Goal: Find specific page/section: Find specific page/section

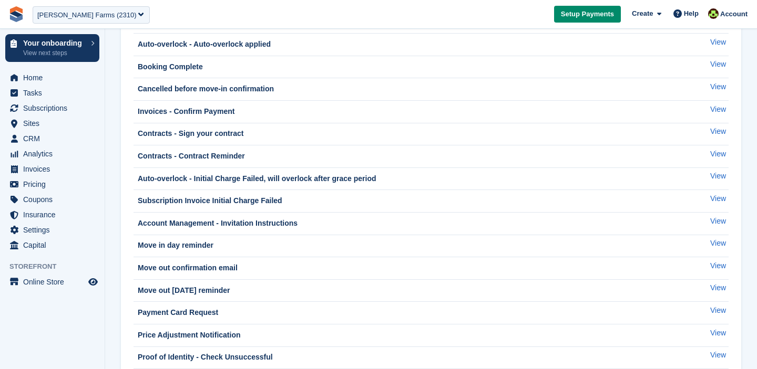
scroll to position [64, 0]
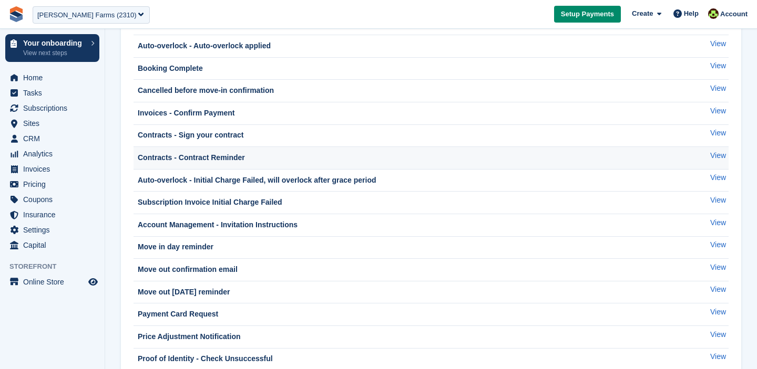
click at [230, 159] on div "Contracts - Contract Reminder" at bounding box center [190, 157] width 109 height 11
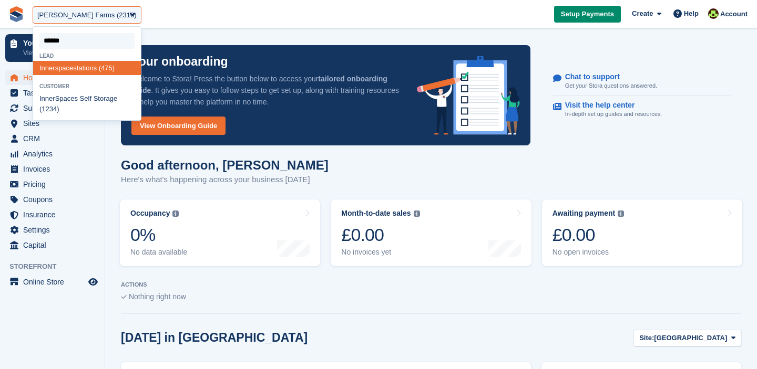
type input "*******"
click at [59, 108] on div "InnerSp aces Self Storage (1234)" at bounding box center [87, 104] width 108 height 25
select select "****"
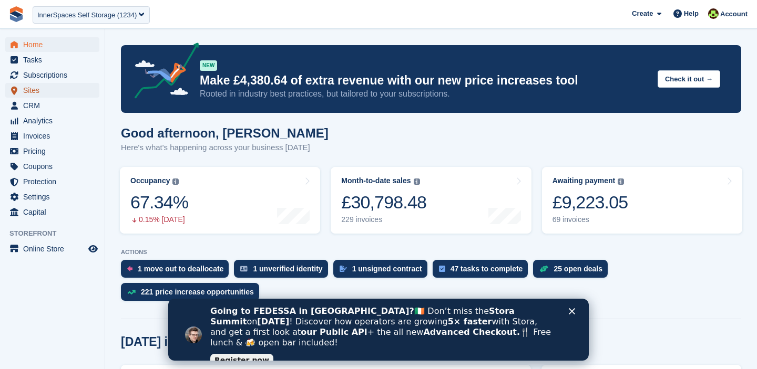
click at [29, 88] on span "Sites" at bounding box center [54, 90] width 63 height 15
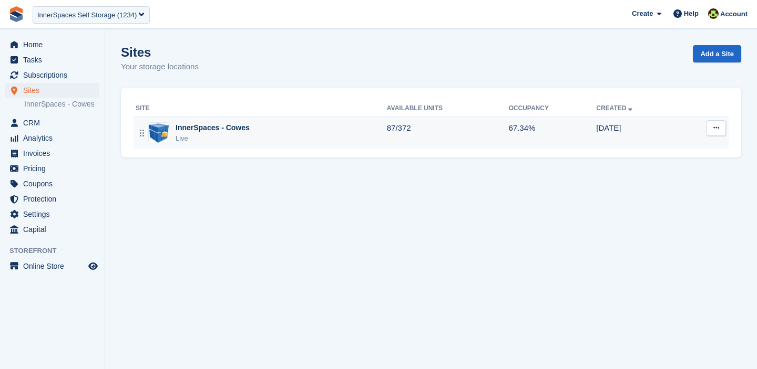
click at [231, 131] on div "InnerSpaces - Cowes" at bounding box center [213, 127] width 74 height 11
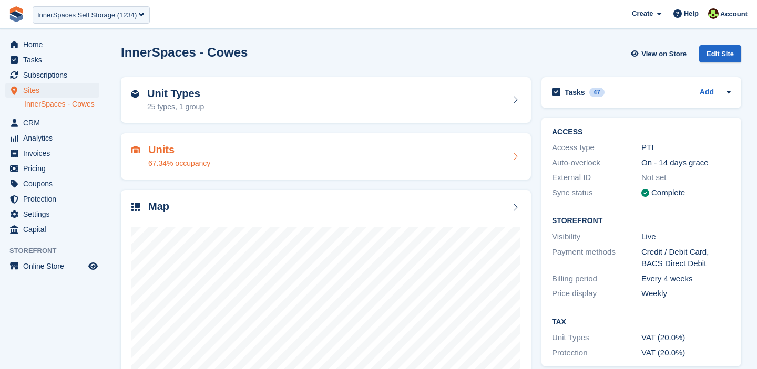
click at [235, 159] on div "Units 67.34% occupancy" at bounding box center [325, 156] width 389 height 25
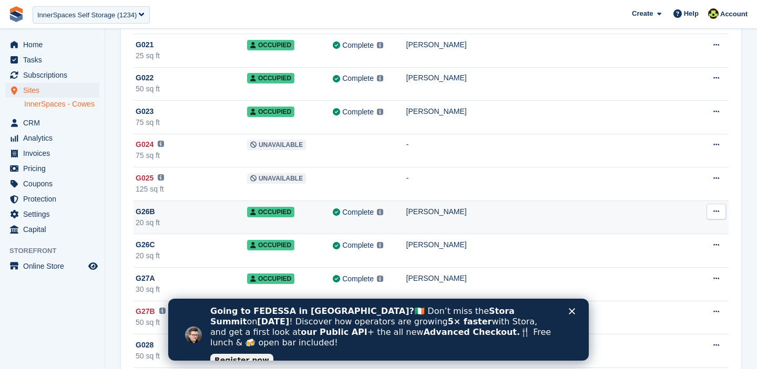
scroll to position [1085, 0]
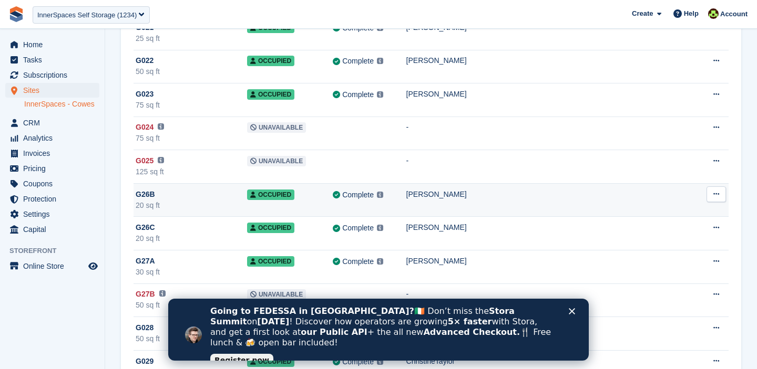
click at [406, 203] on td "Complete Last synced at 17 Sep, 1:45 PM Learn more →" at bounding box center [369, 200] width 73 height 34
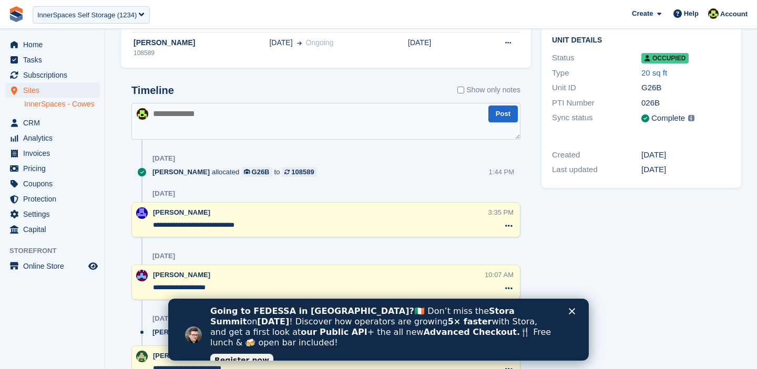
scroll to position [114, 0]
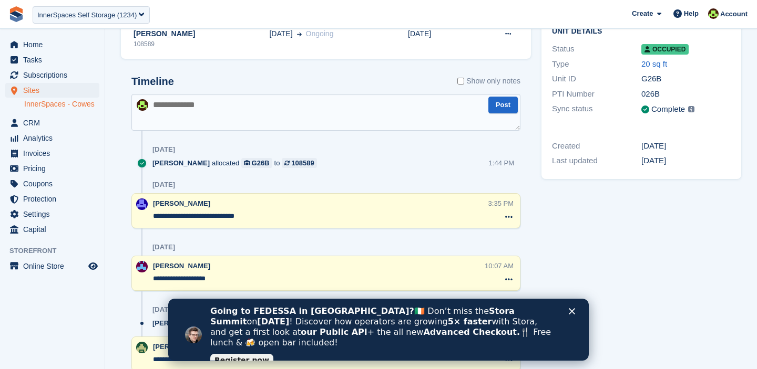
click at [574, 314] on polygon "Close" at bounding box center [572, 311] width 6 height 6
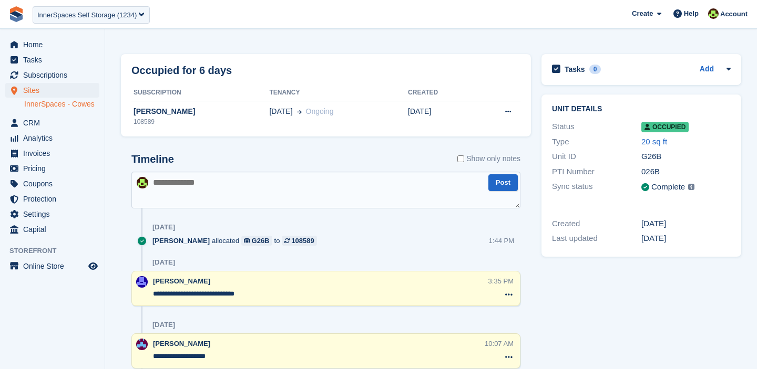
scroll to position [0, 0]
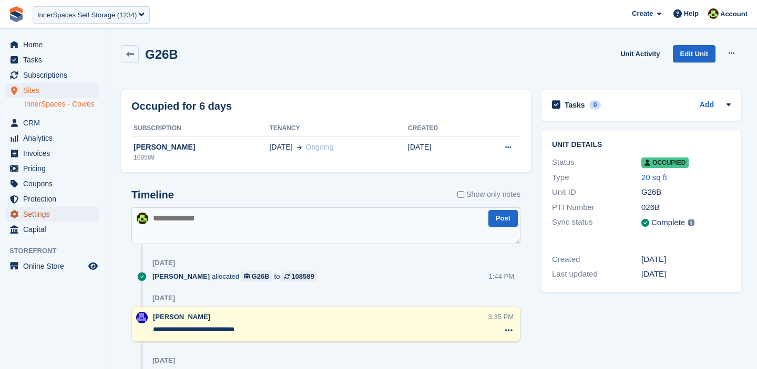
click at [38, 213] on span "Settings" at bounding box center [54, 214] width 63 height 15
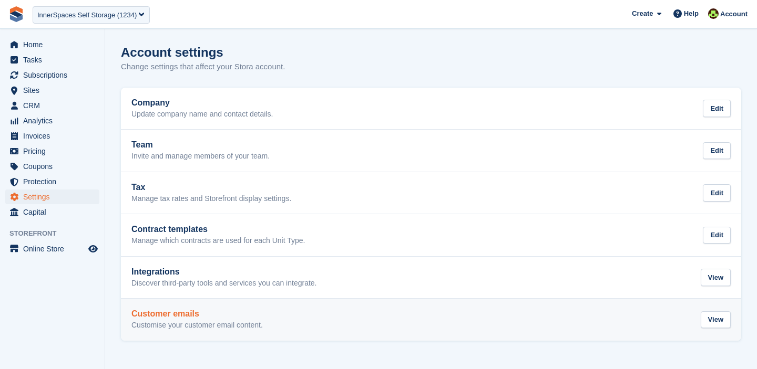
click at [165, 311] on h2 "Customer emails" at bounding box center [196, 314] width 131 height 9
